Goal: Information Seeking & Learning: Learn about a topic

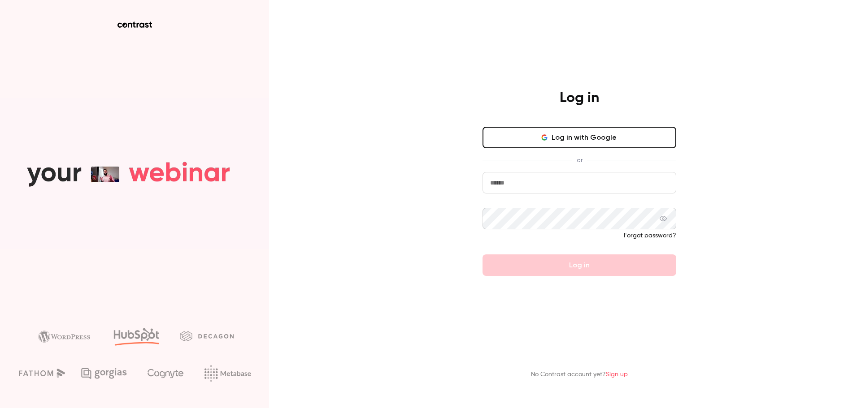
type input "**********"
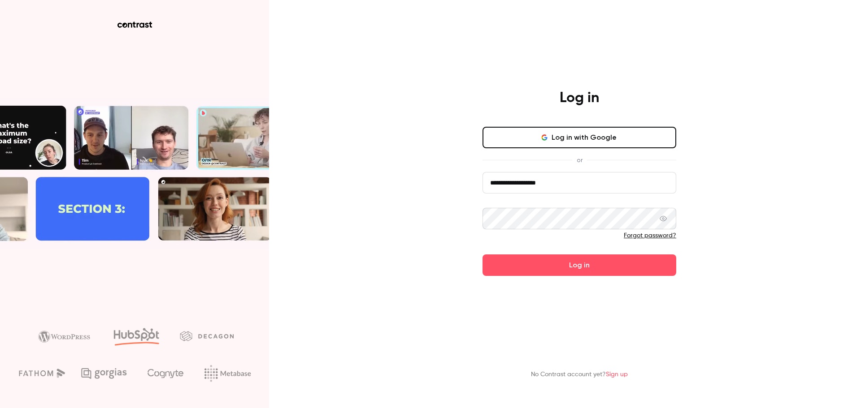
click at [481, 264] on div "**********" at bounding box center [579, 182] width 233 height 187
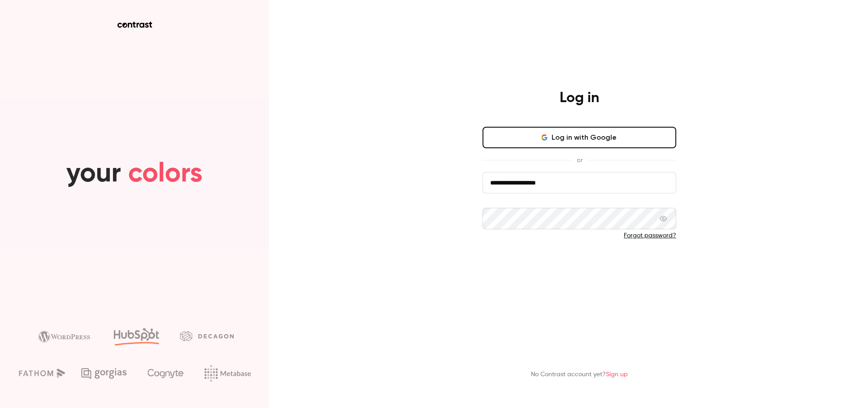
click at [494, 271] on button "Log in" at bounding box center [579, 266] width 194 height 22
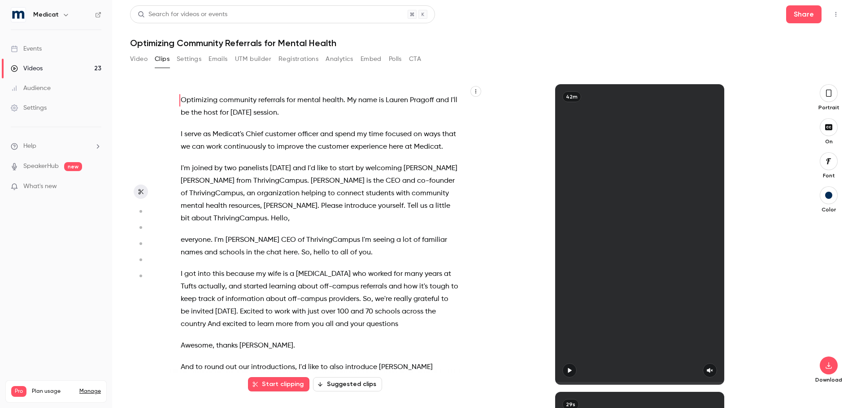
click at [35, 51] on div "Events" at bounding box center [26, 48] width 31 height 9
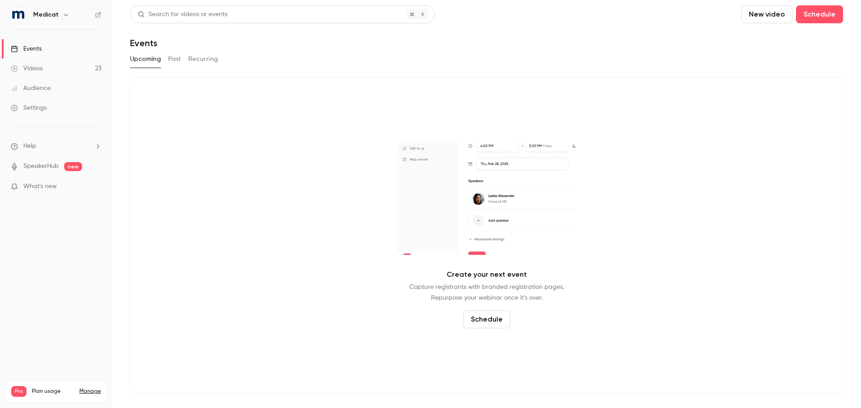
click at [173, 58] on button "Past" at bounding box center [174, 59] width 13 height 14
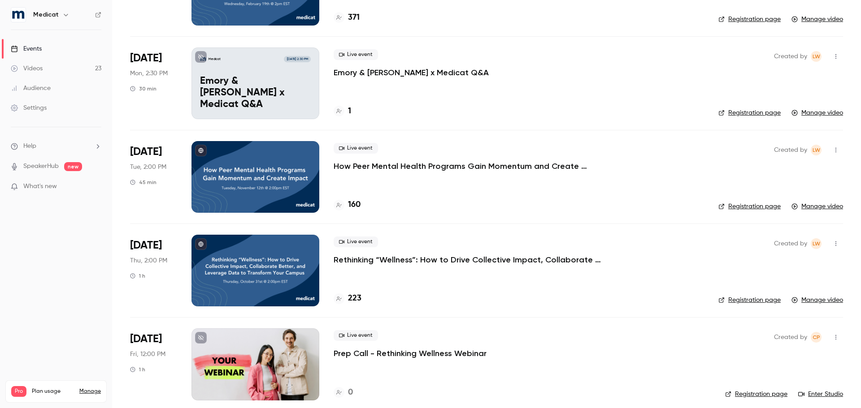
scroll to position [700, 0]
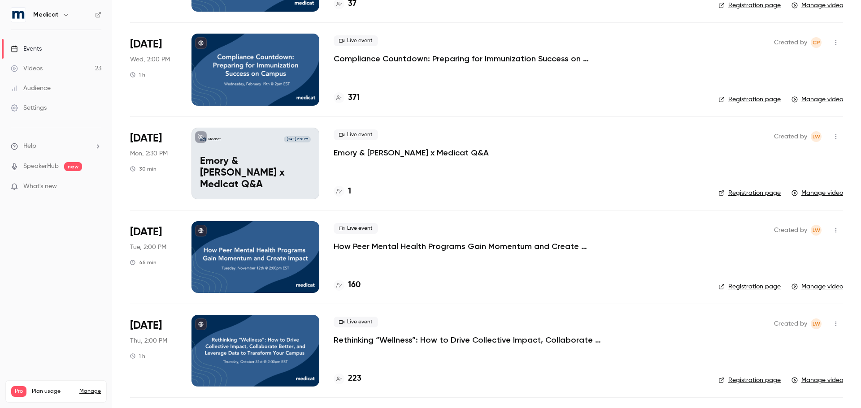
click at [376, 156] on p "Emory & [PERSON_NAME] x Medicat Q&A" at bounding box center [410, 152] width 155 height 11
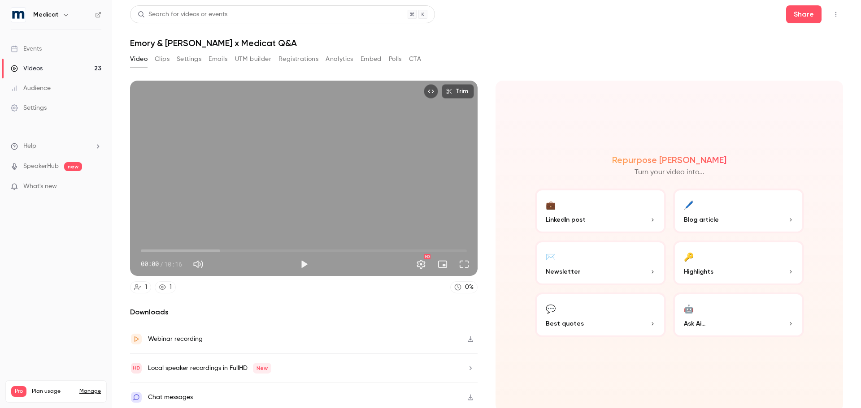
click at [276, 181] on div "Trim 00:00 00:00 / 10:16 HD" at bounding box center [303, 178] width 347 height 195
click at [277, 145] on div "Trim 00:04 00:04 / 10:16 HD" at bounding box center [303, 178] width 347 height 195
type input "***"
click at [163, 61] on button "Clips" at bounding box center [162, 59] width 15 height 14
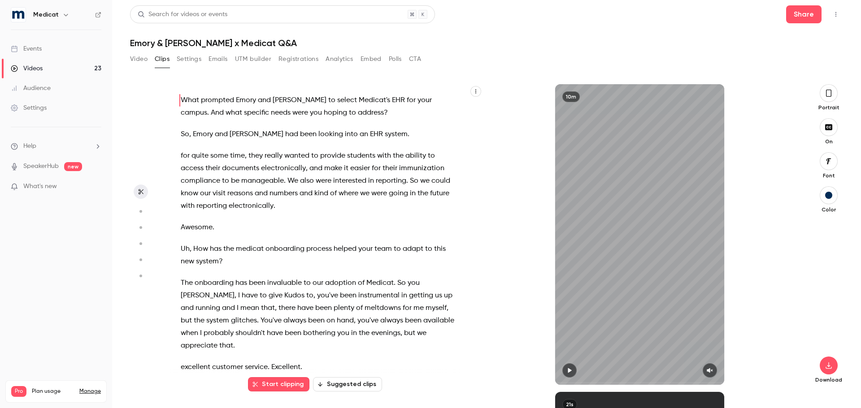
click at [832, 91] on button "button" at bounding box center [828, 93] width 18 height 18
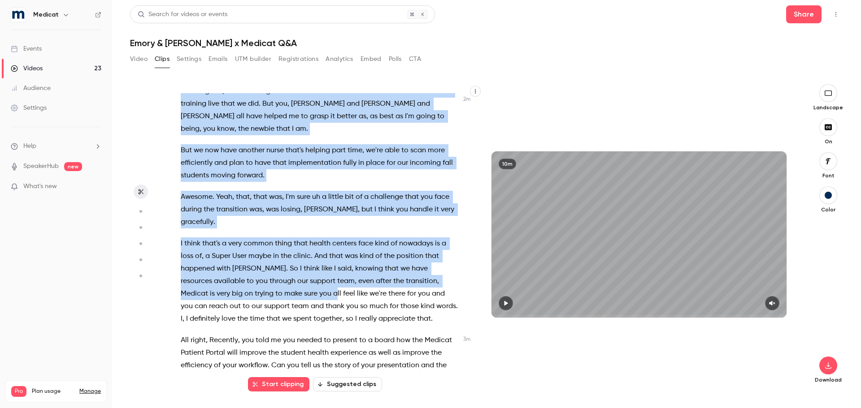
scroll to position [521, 0]
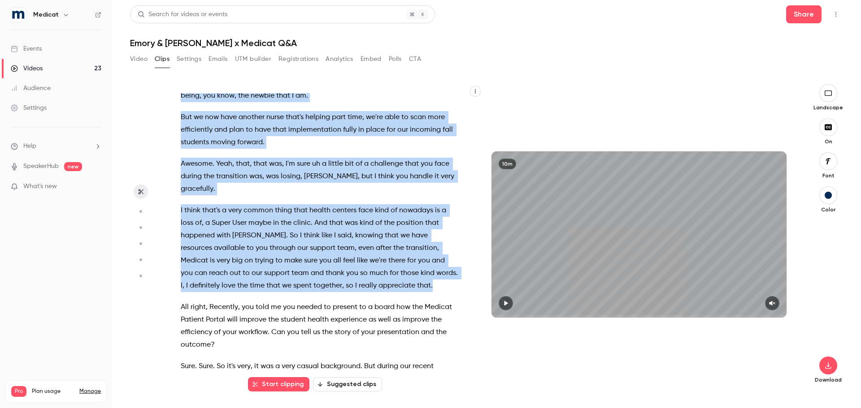
drag, startPoint x: 173, startPoint y: 238, endPoint x: 426, endPoint y: 277, distance: 255.7
click at [426, 277] on div "What prompted [PERSON_NAME] and [PERSON_NAME] to select Medicat's EHR for your …" at bounding box center [323, 239] width 308 height 292
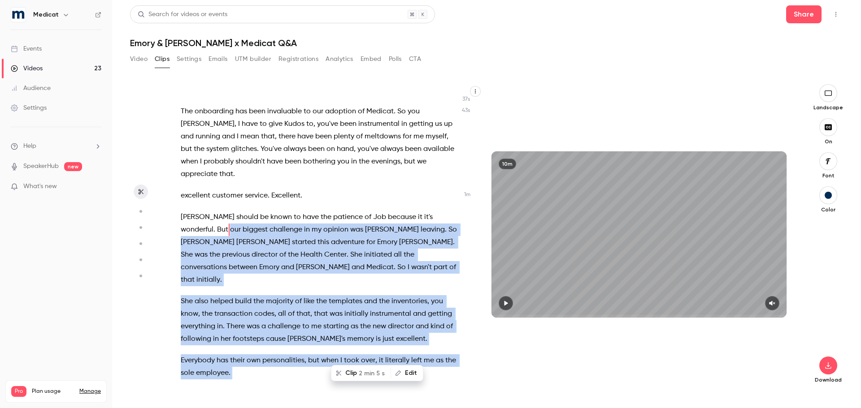
scroll to position [162, 0]
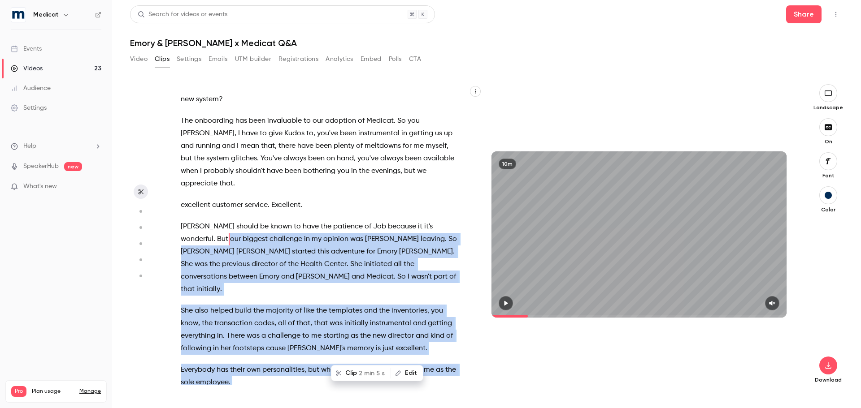
copy div "our biggest challenge in my opinion was [PERSON_NAME] leaving . So [PERSON_NAME…"
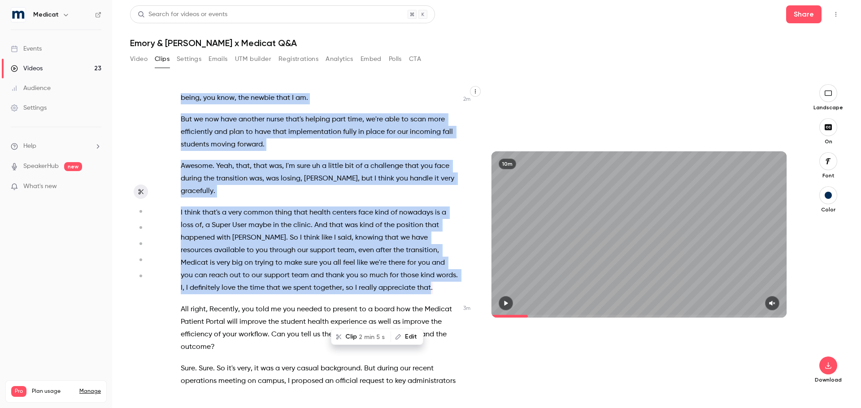
scroll to position [521, 0]
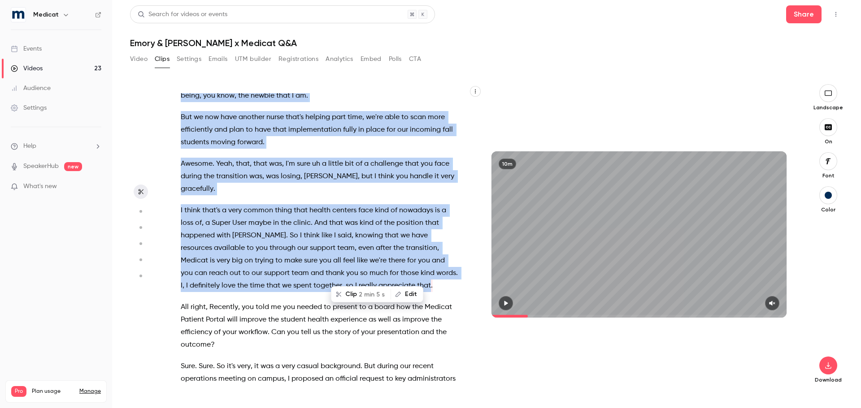
click at [179, 195] on div "What prompted [PERSON_NAME] and [PERSON_NAME] to select Medicat's EHR for your …" at bounding box center [323, 239] width 308 height 292
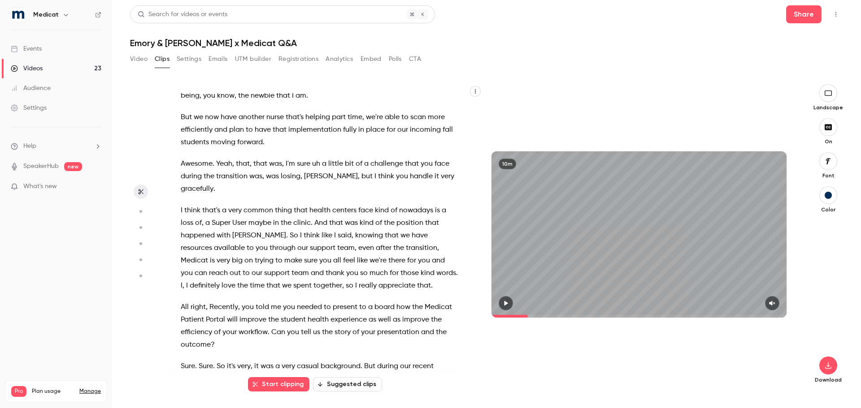
click at [181, 204] on span "I" at bounding box center [182, 210] width 2 height 13
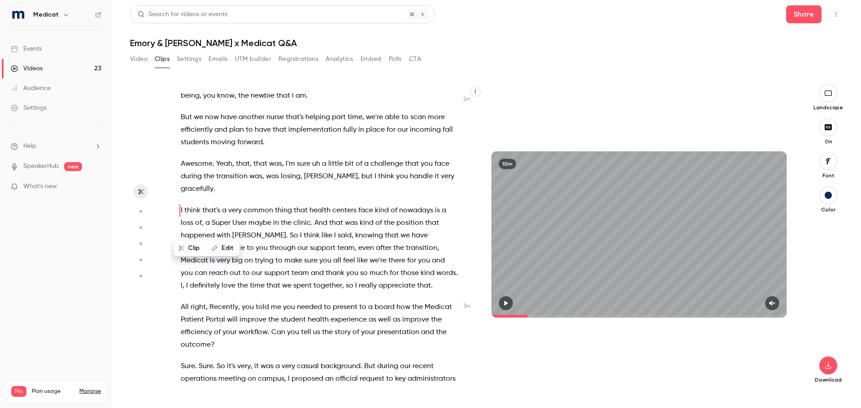
scroll to position [480, 0]
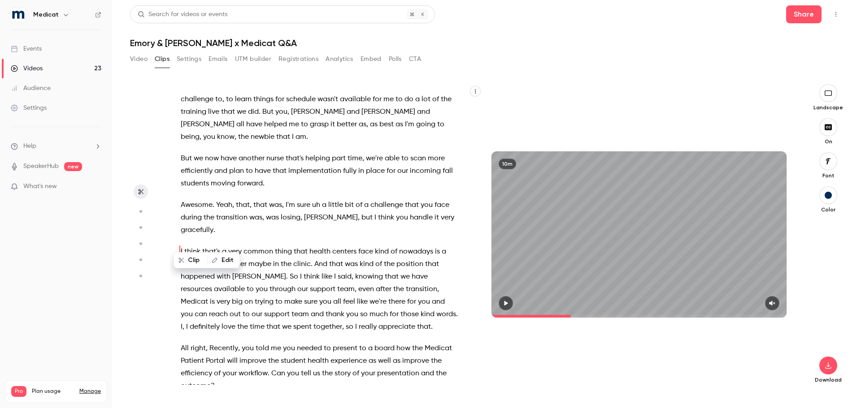
click at [508, 303] on icon "button" at bounding box center [505, 303] width 7 height 6
click at [772, 302] on icon "button" at bounding box center [772, 303] width 6 height 5
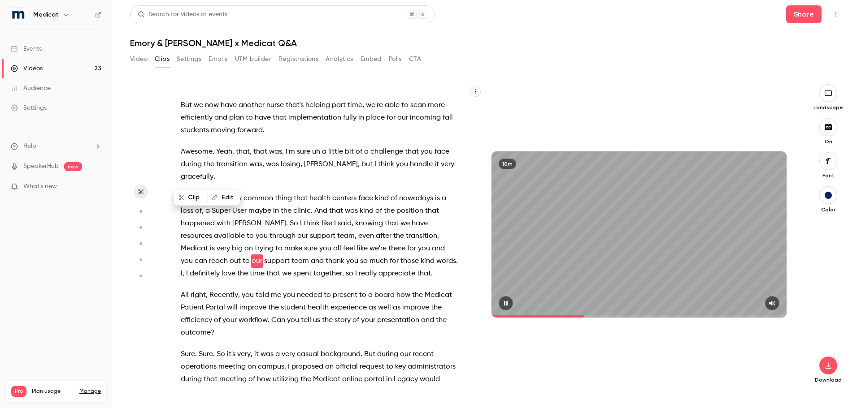
scroll to position [542, 0]
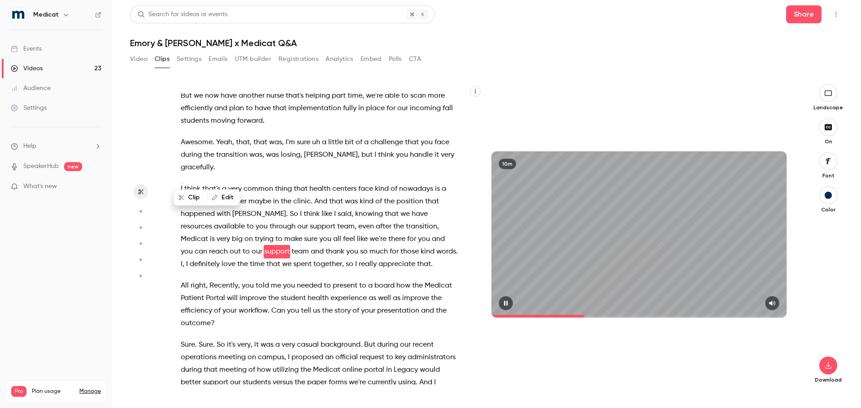
click at [620, 245] on div "10m" at bounding box center [638, 235] width 295 height 166
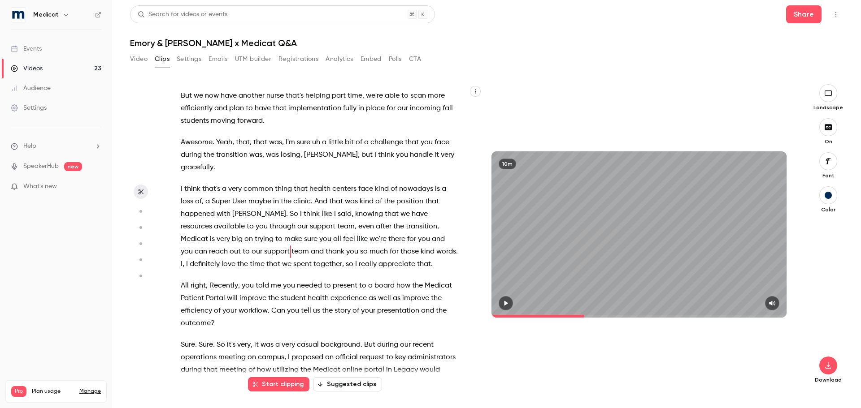
type input "***"
